Goal: Task Accomplishment & Management: Use online tool/utility

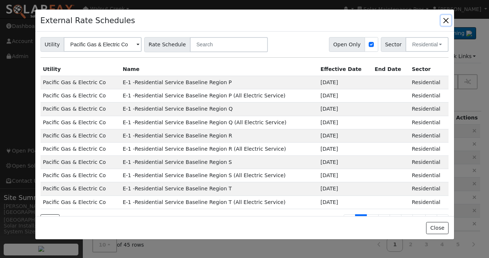
click at [445, 20] on button "button" at bounding box center [446, 20] width 10 height 10
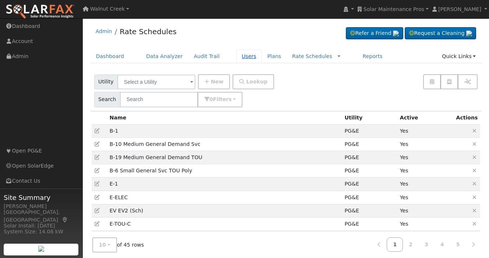
click at [241, 55] on link "Users" at bounding box center [249, 57] width 26 height 14
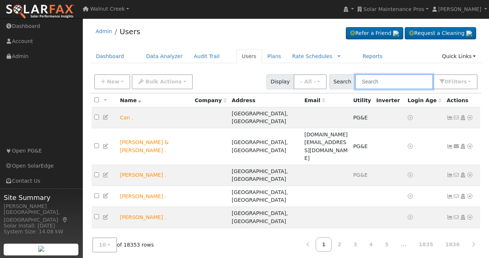
click at [386, 82] on input "text" at bounding box center [394, 81] width 78 height 15
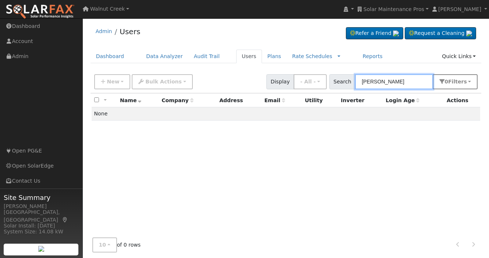
type input "chris reagan"
click at [466, 79] on span "s" at bounding box center [465, 82] width 3 height 6
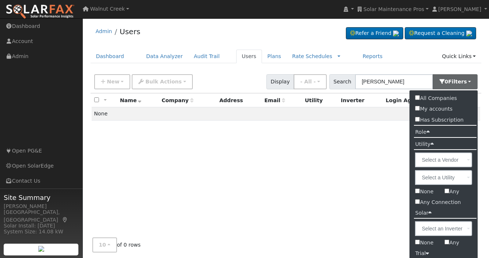
click at [446, 99] on label "All Companies" at bounding box center [436, 98] width 53 height 11
click at [420, 99] on input "All Companies" at bounding box center [417, 97] width 5 height 5
checkbox input "true"
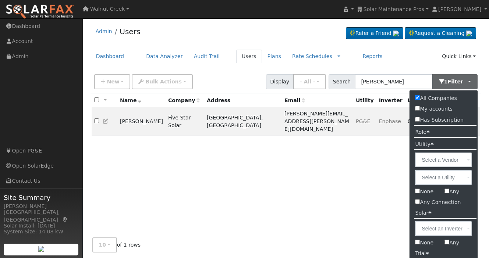
click at [309, 166] on div "All None All on page None on page Name Company Address Email Utility Inverter L…" at bounding box center [286, 170] width 391 height 155
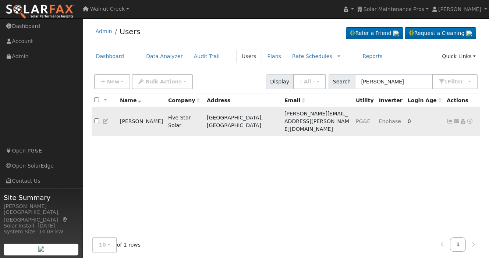
click at [470, 119] on icon at bounding box center [470, 121] width 7 height 5
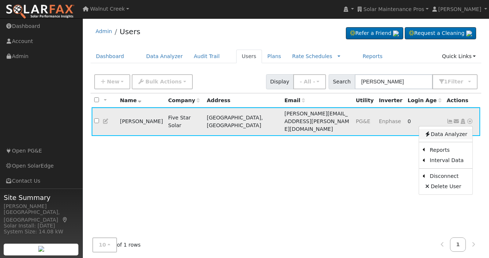
click at [452, 129] on link "Data Analyzer" at bounding box center [445, 134] width 53 height 10
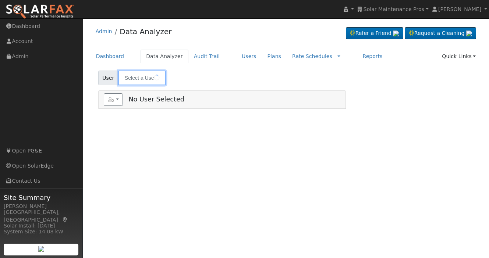
type input "[PERSON_NAME]"
